Goal: Navigation & Orientation: Go to known website

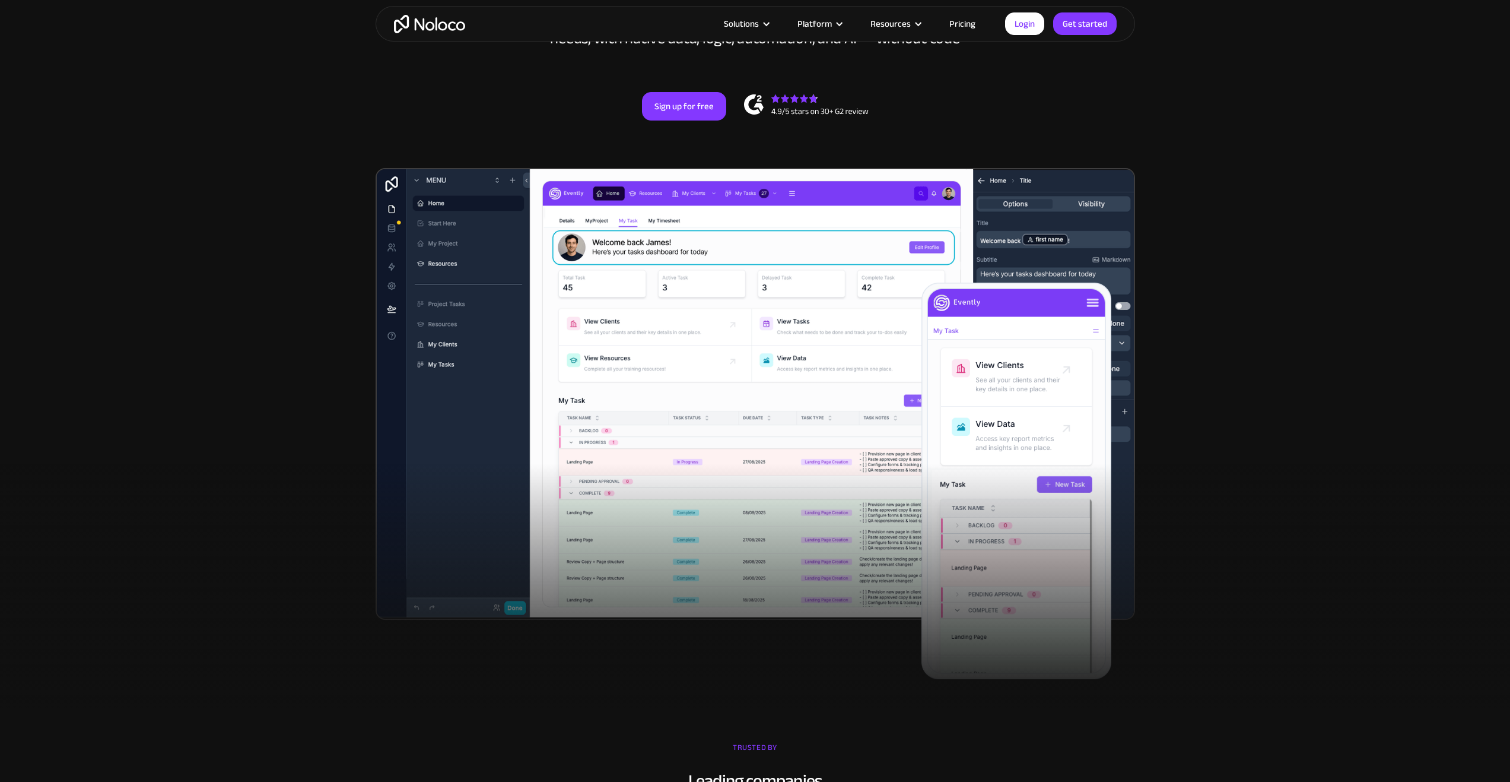
scroll to position [237, 0]
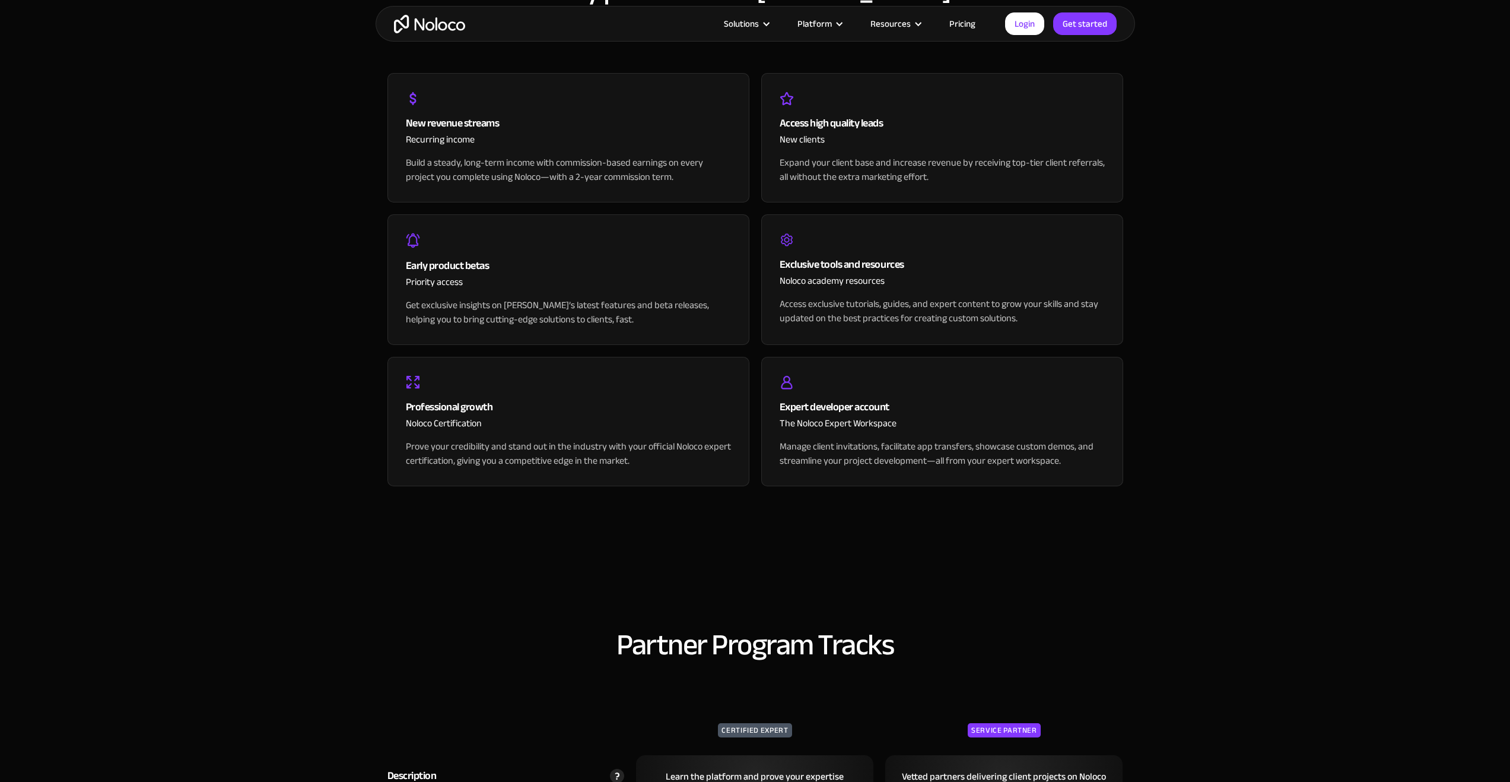
scroll to position [1840, 0]
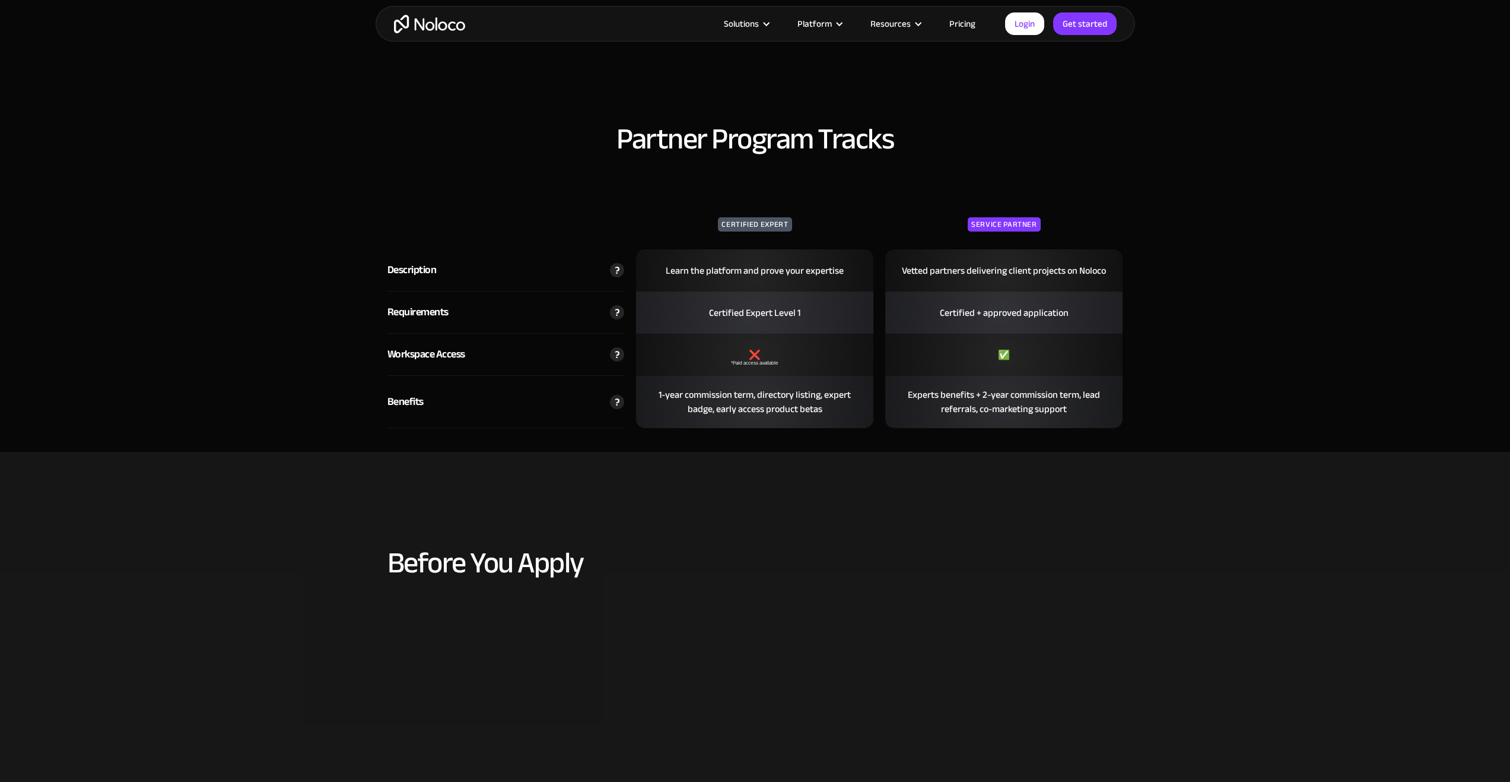
click at [619, 355] on img at bounding box center [617, 354] width 14 height 14
click at [616, 353] on img at bounding box center [617, 354] width 14 height 14
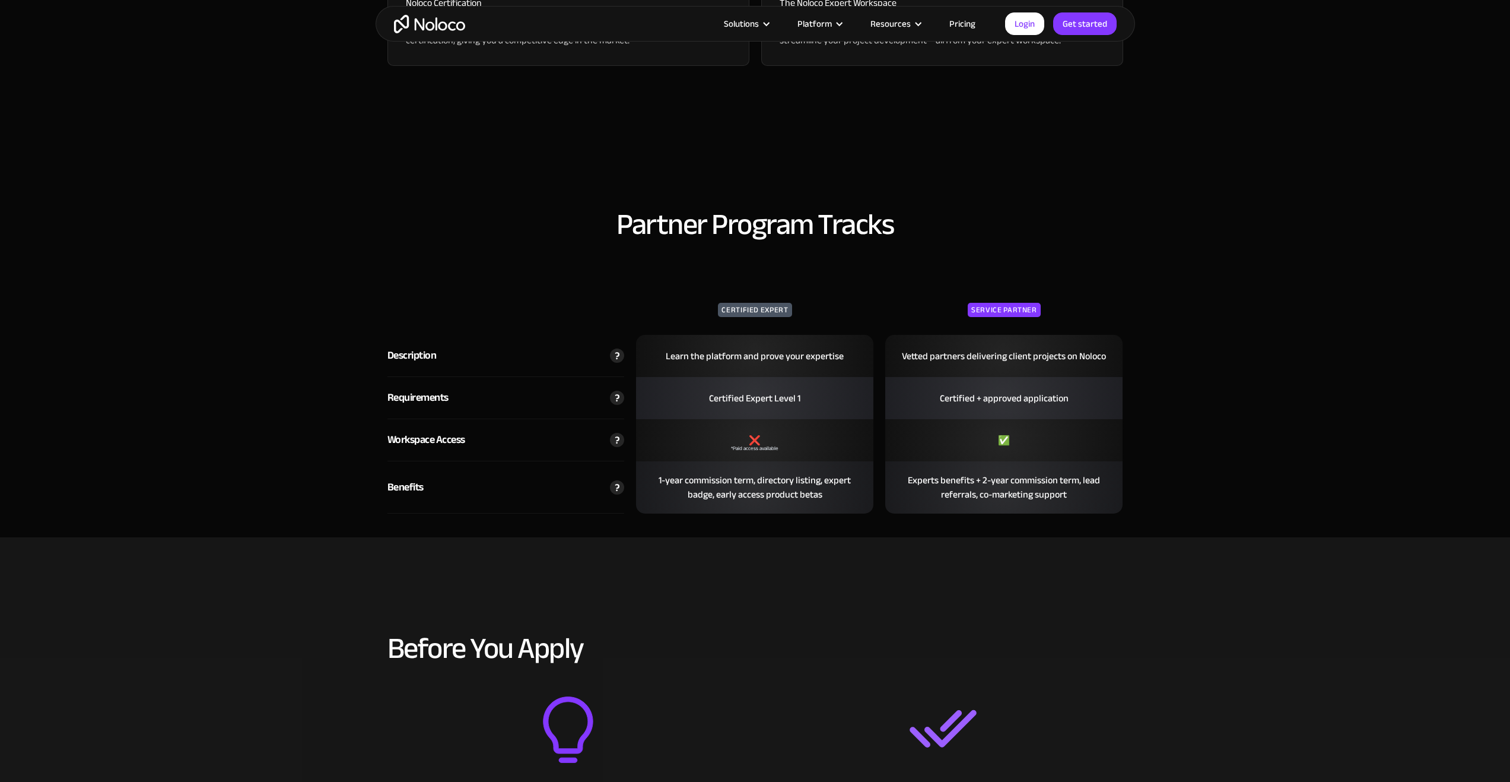
scroll to position [1721, 0]
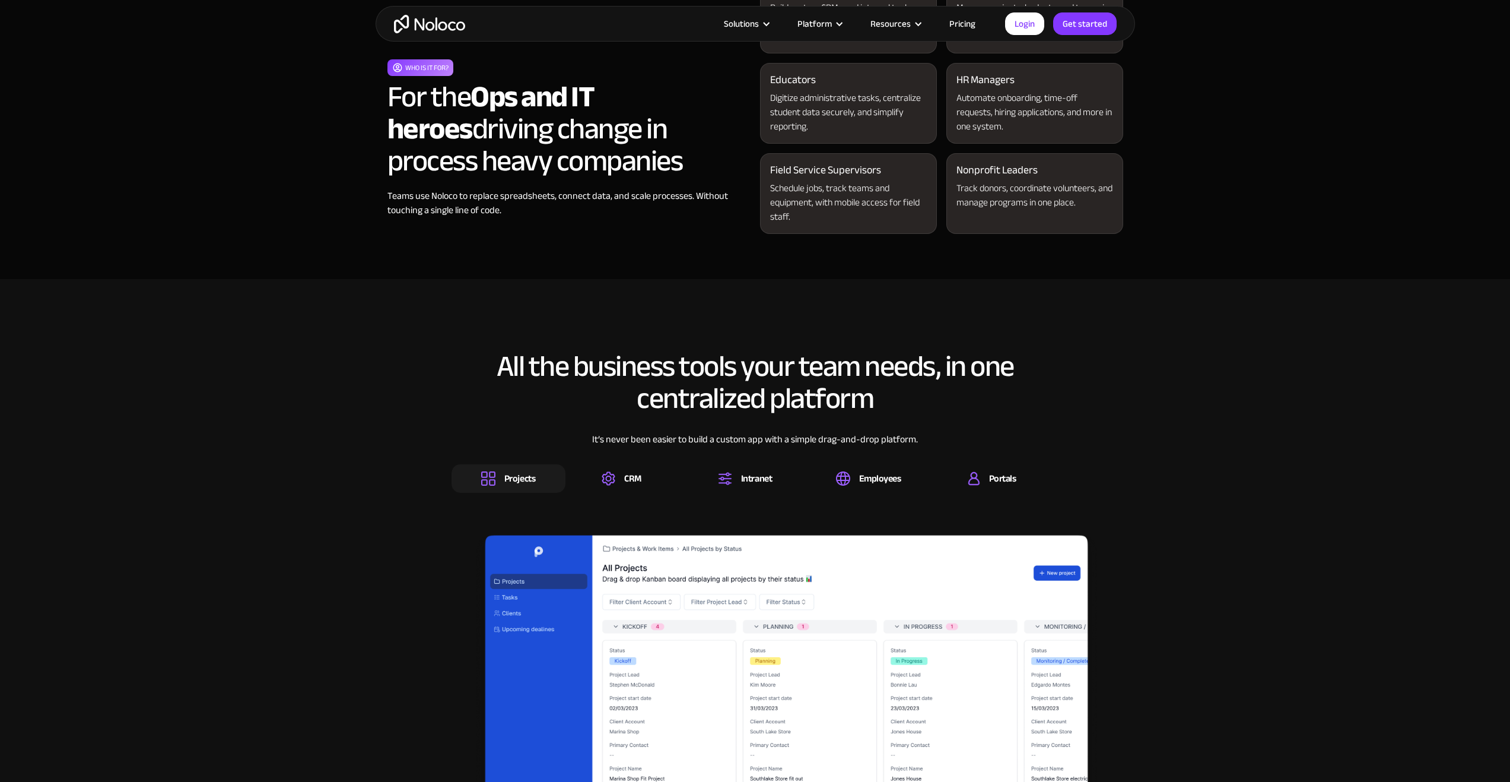
scroll to position [1780, 0]
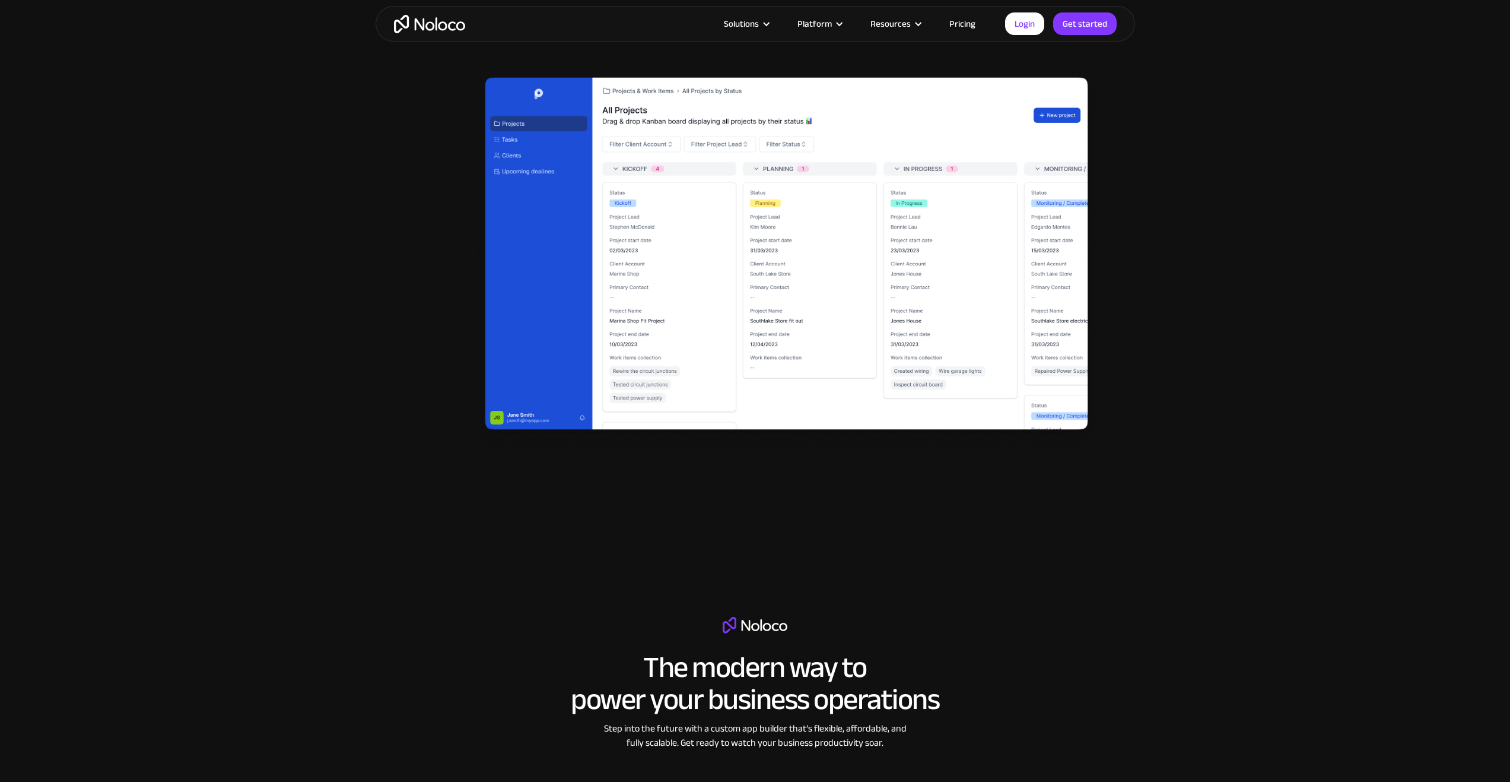
click at [1452, 760] on section "The modern way to power your business operations Step into the future with a cu…" at bounding box center [755, 785] width 1510 height 583
click at [1455, 758] on section "The modern way to power your business operations Step into the future with a cu…" at bounding box center [755, 785] width 1510 height 583
click at [1457, 758] on section "The modern way to power your business operations Step into the future with a cu…" at bounding box center [755, 785] width 1510 height 583
click at [1452, 756] on section "The modern way to power your business operations Step into the future with a cu…" at bounding box center [755, 785] width 1510 height 583
click at [1455, 759] on section "The modern way to power your business operations Step into the future with a cu…" at bounding box center [755, 785] width 1510 height 583
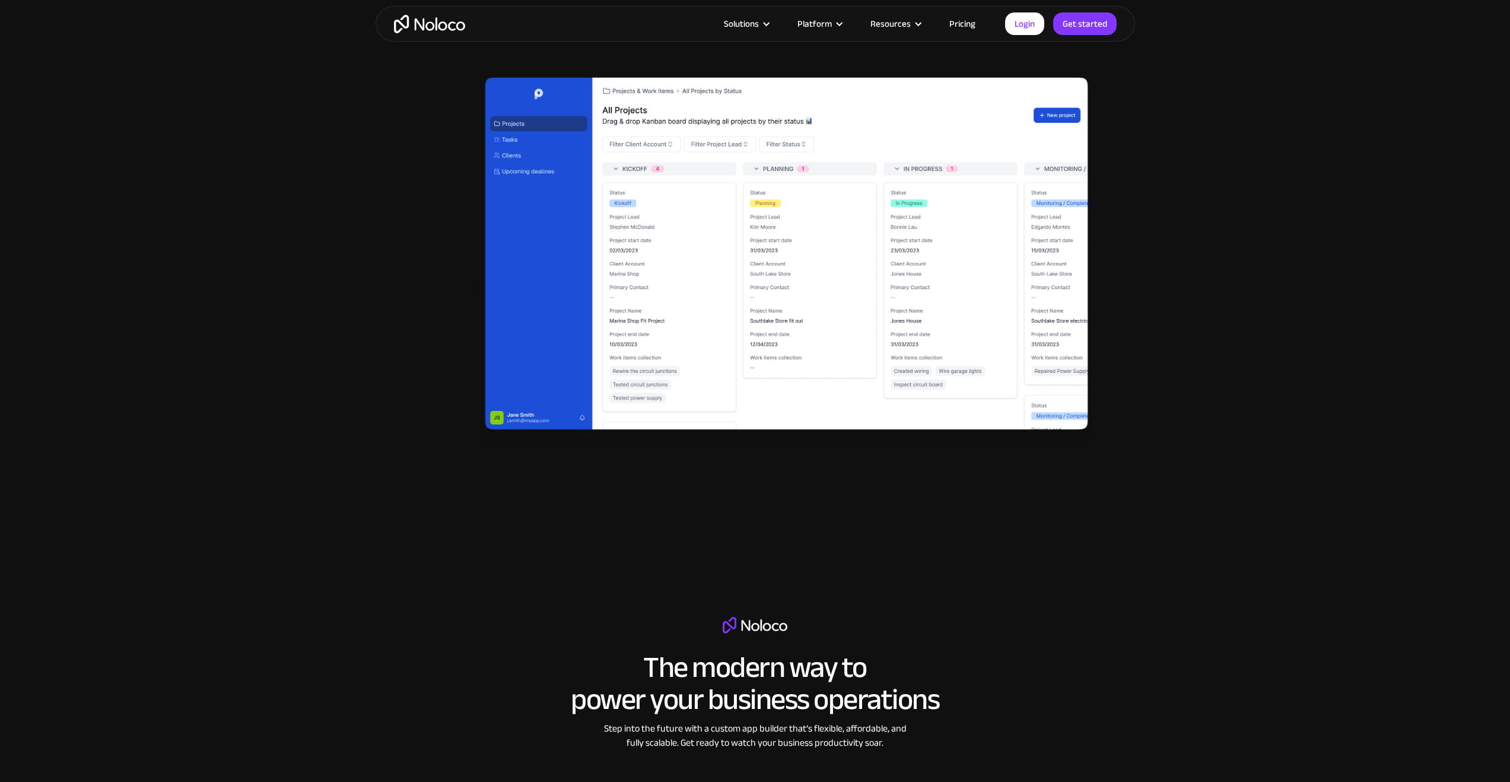
click at [1482, 776] on section "The modern way to power your business operations Step into the future with a cu…" at bounding box center [755, 785] width 1510 height 583
click at [1483, 774] on section "The modern way to power your business operations Step into the future with a cu…" at bounding box center [755, 785] width 1510 height 583
click at [1482, 761] on section "The modern way to power your business operations Step into the future with a cu…" at bounding box center [755, 785] width 1510 height 583
click at [1481, 757] on section "The modern way to power your business operations Step into the future with a cu…" at bounding box center [755, 785] width 1510 height 583
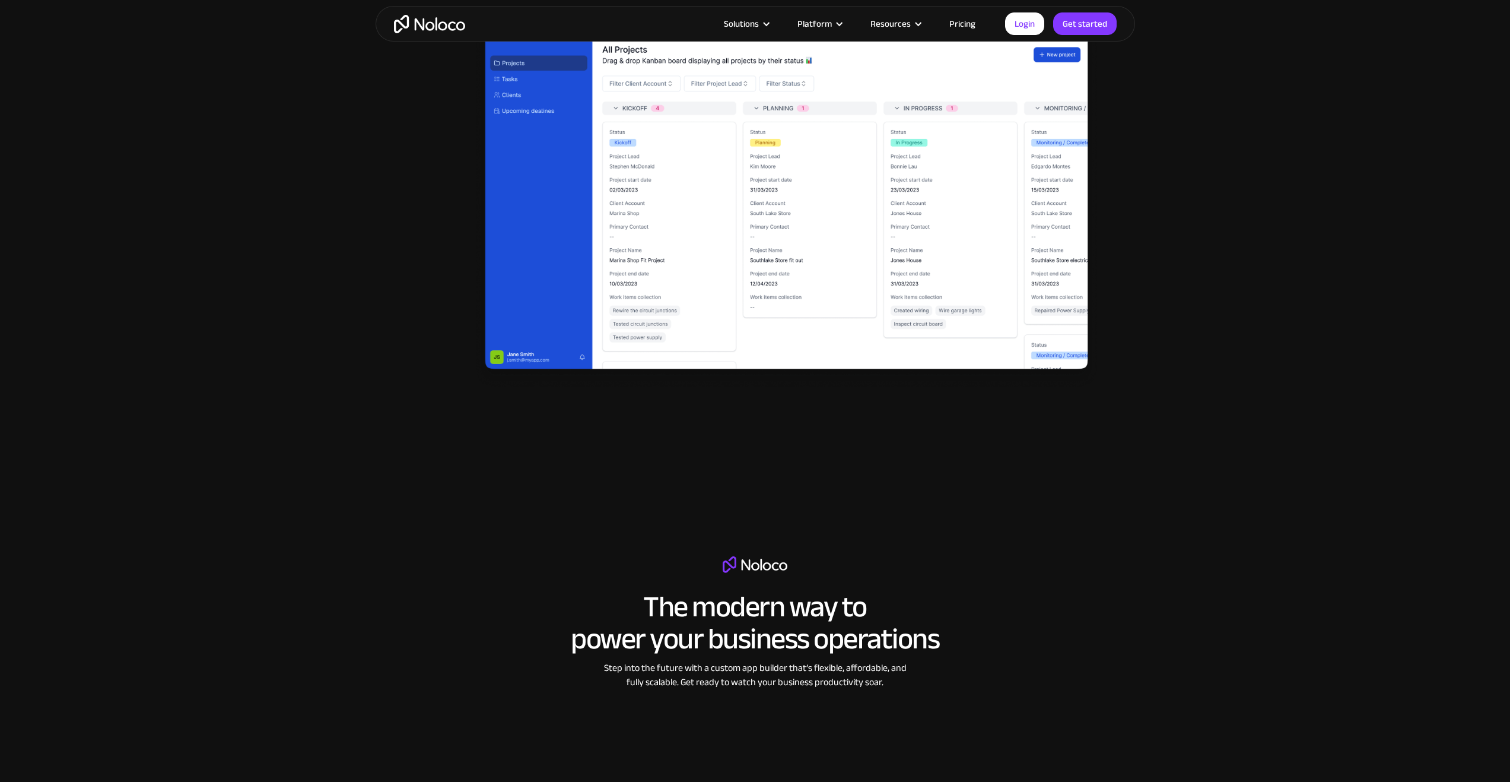
scroll to position [2315, 0]
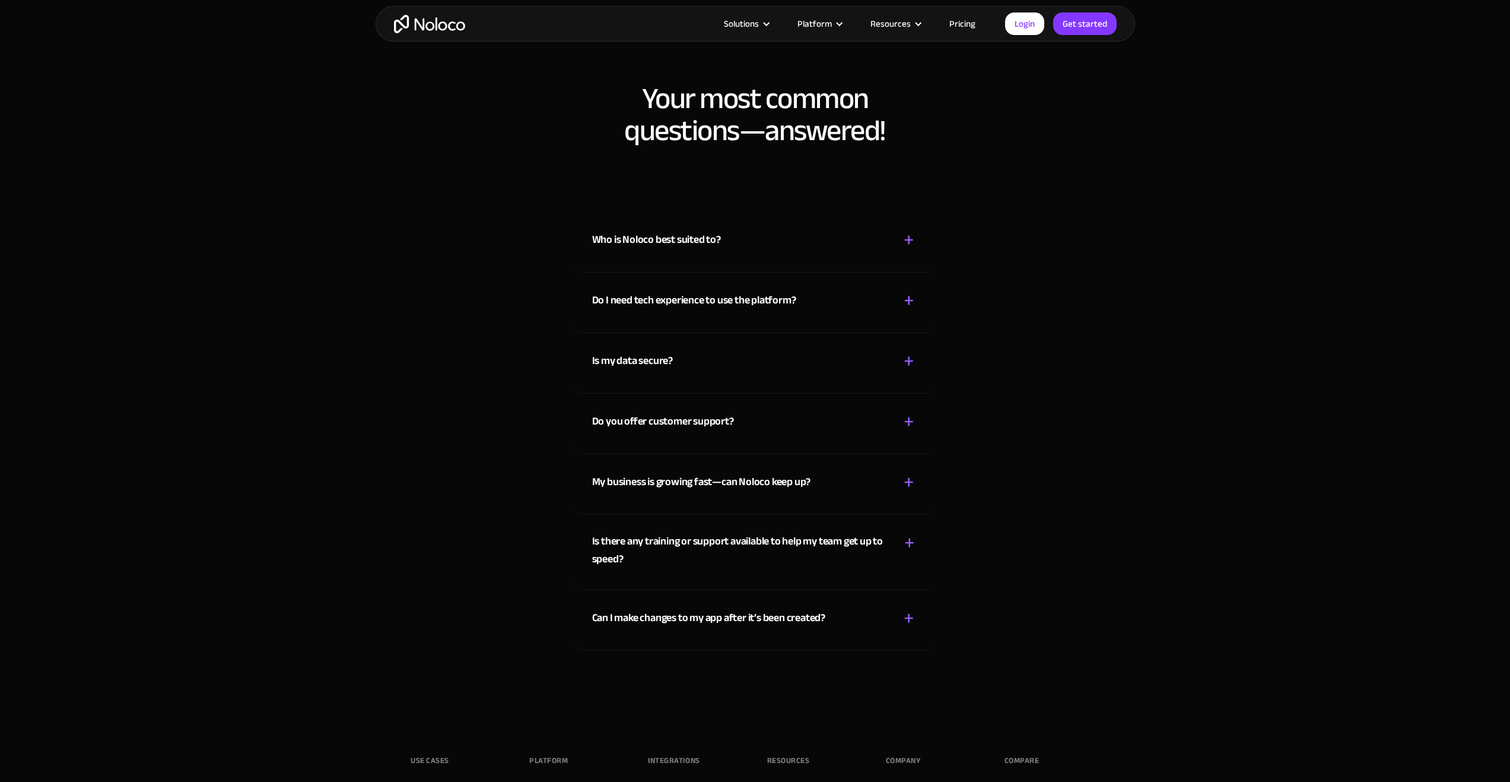
scroll to position [7188, 0]
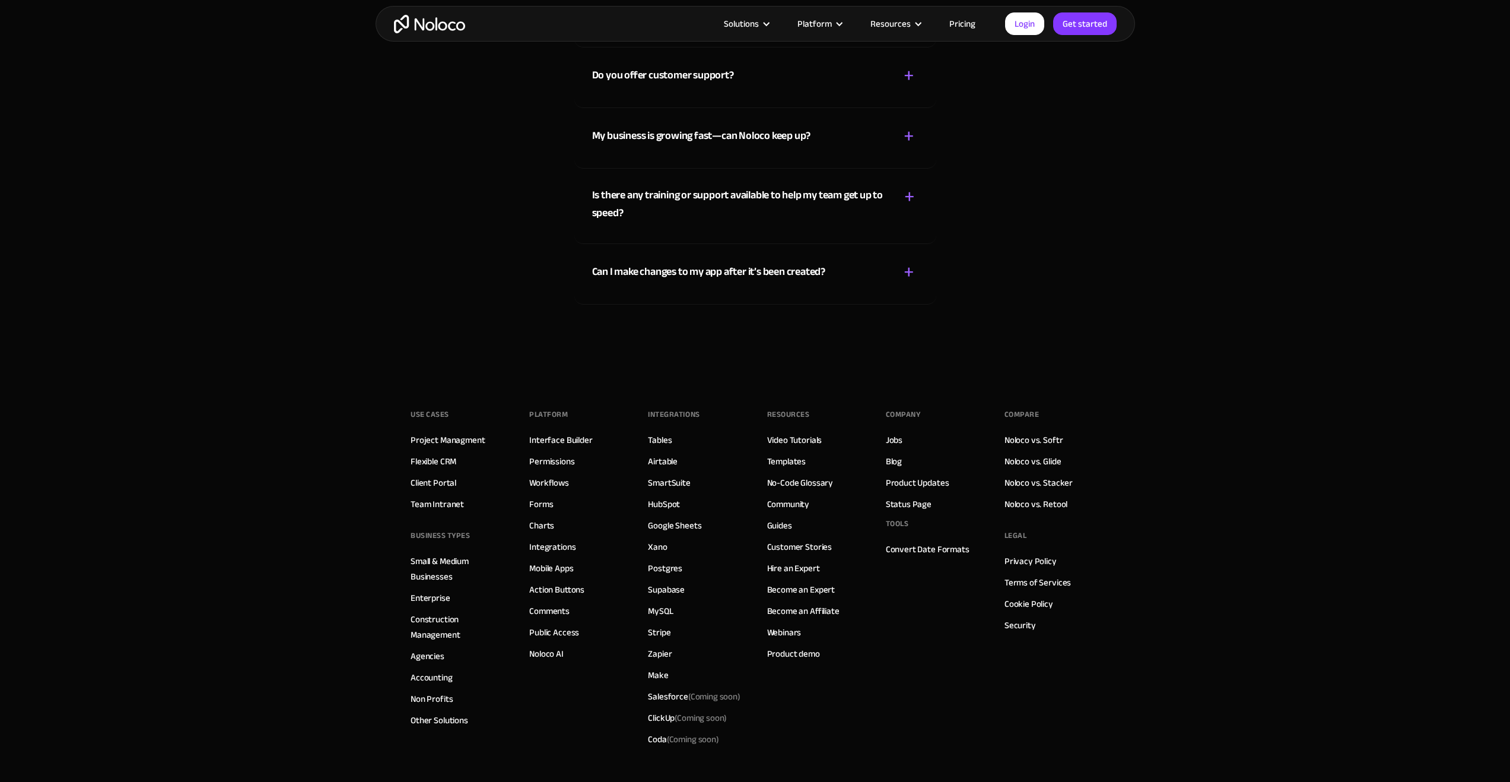
drag, startPoint x: 1456, startPoint y: 756, endPoint x: 1253, endPoint y: 669, distance: 220.5
click at [1455, 743] on footer "Use Cases Project Managment Flexible CRM Client Portal Team Intranet BUSINESS T…" at bounding box center [755, 627] width 1510 height 514
drag, startPoint x: 1253, startPoint y: 669, endPoint x: 1245, endPoint y: 674, distance: 9.6
click at [1245, 674] on footer "Use Cases Project Managment Flexible CRM Client Portal Team Intranet BUSINESS T…" at bounding box center [755, 627] width 1510 height 514
drag, startPoint x: 1315, startPoint y: 673, endPoint x: 1360, endPoint y: 742, distance: 82.5
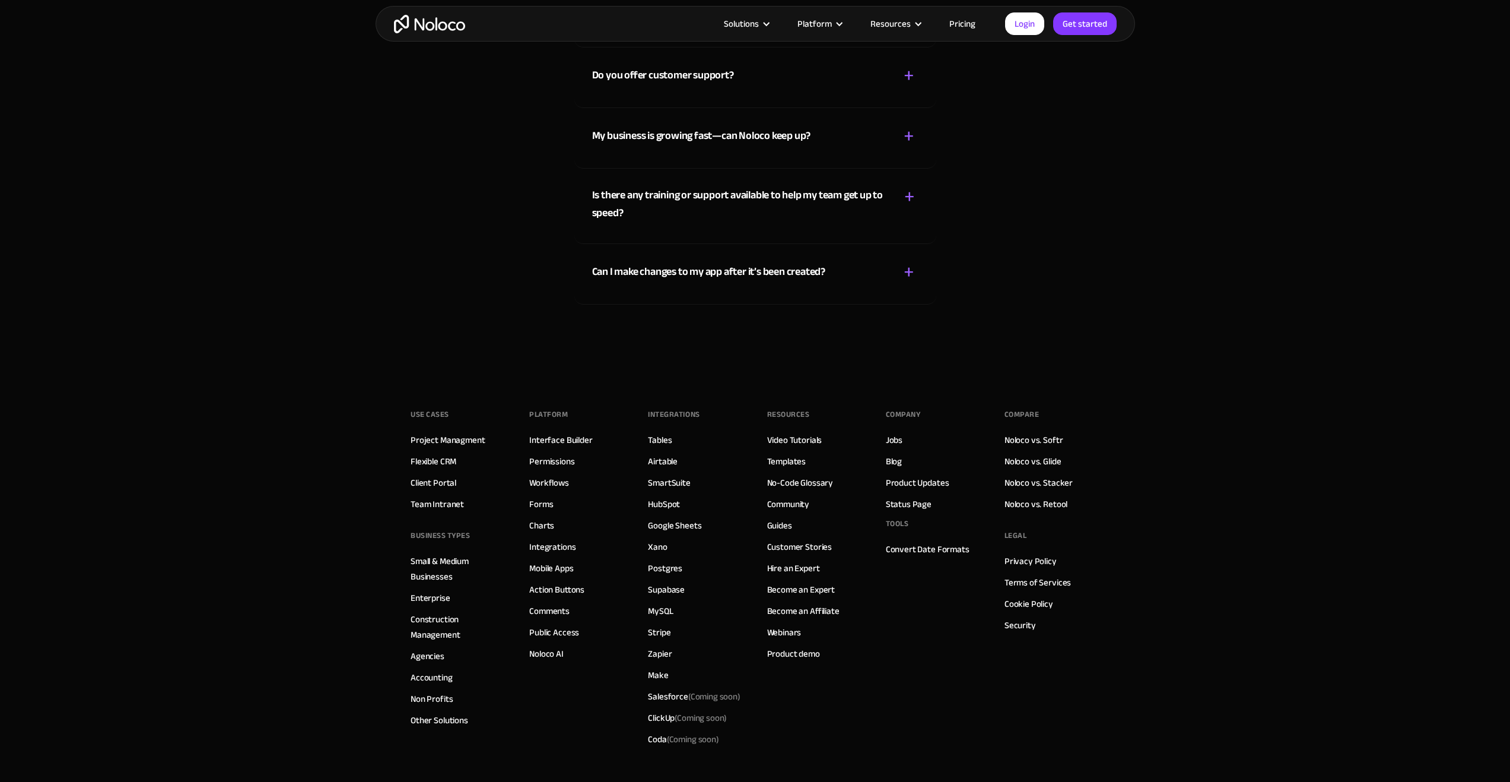
click at [1325, 737] on footer "Use Cases Project Managment Flexible CRM Client Portal Team Intranet BUSINESS T…" at bounding box center [755, 627] width 1510 height 514
click at [1398, 731] on footer "Use Cases Project Managment Flexible CRM Client Portal Team Intranet BUSINESS T…" at bounding box center [755, 627] width 1510 height 514
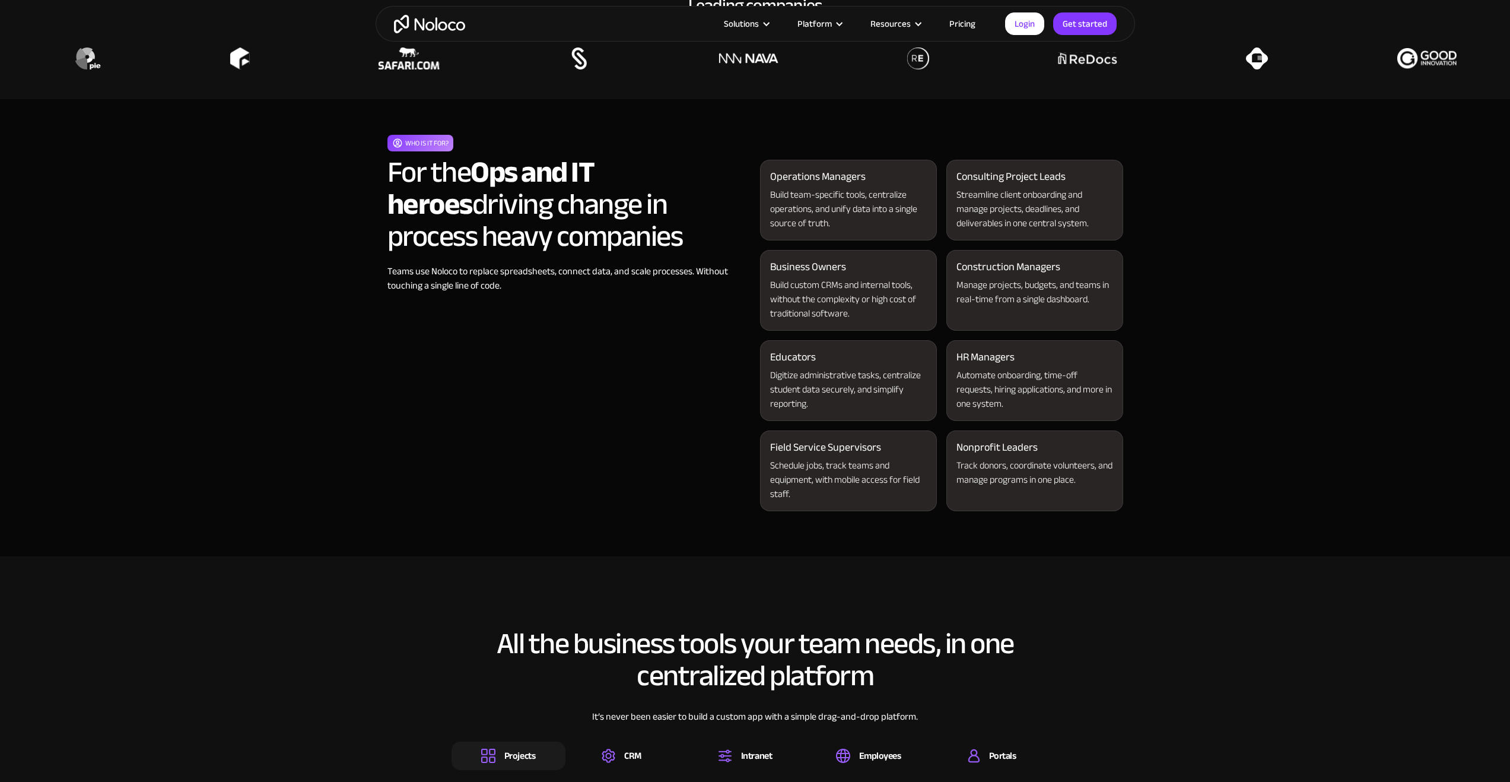
scroll to position [1068, 0]
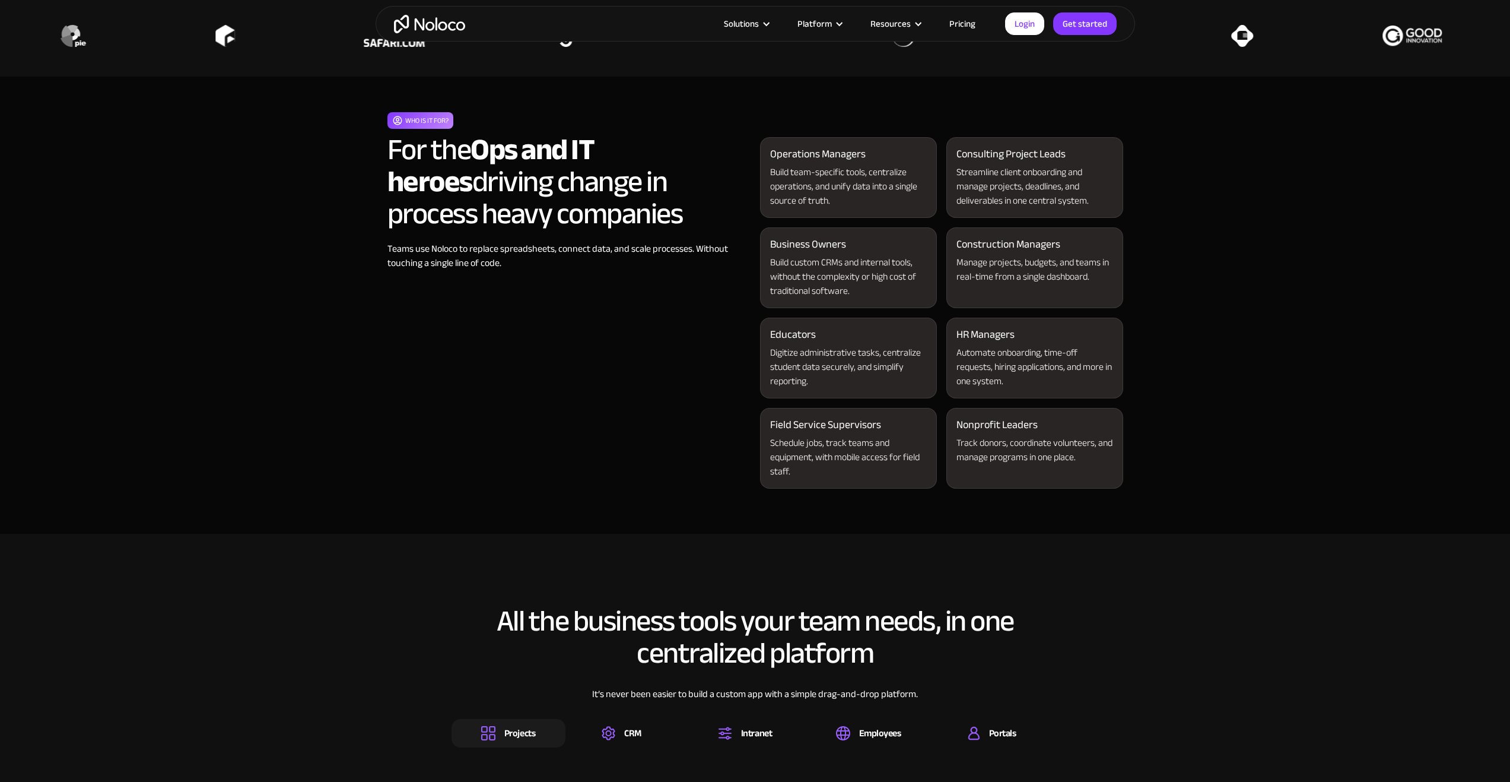
drag, startPoint x: 1406, startPoint y: 747, endPoint x: 1467, endPoint y: 757, distance: 61.3
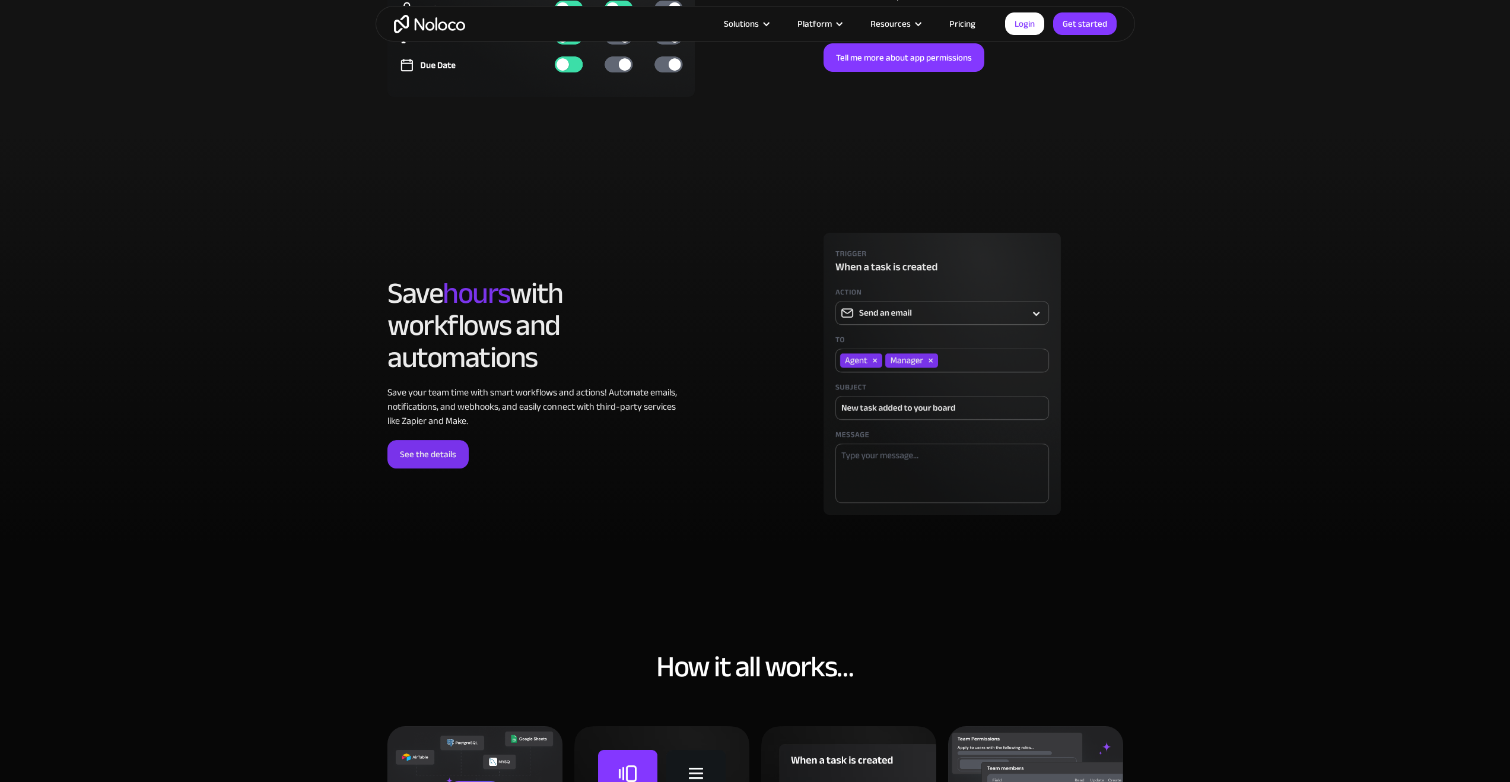
scroll to position [4214, 0]
